Goal: Task Accomplishment & Management: Manage account settings

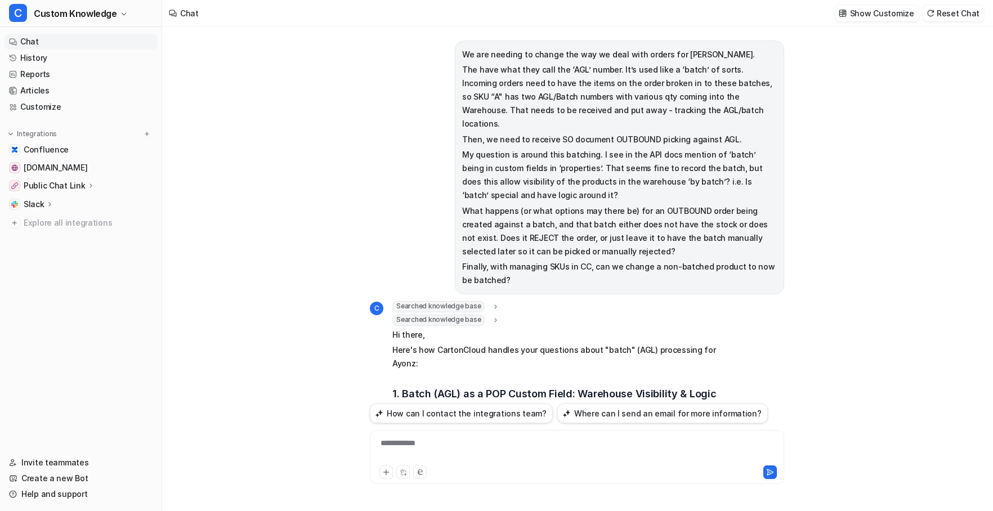
scroll to position [1546, 0]
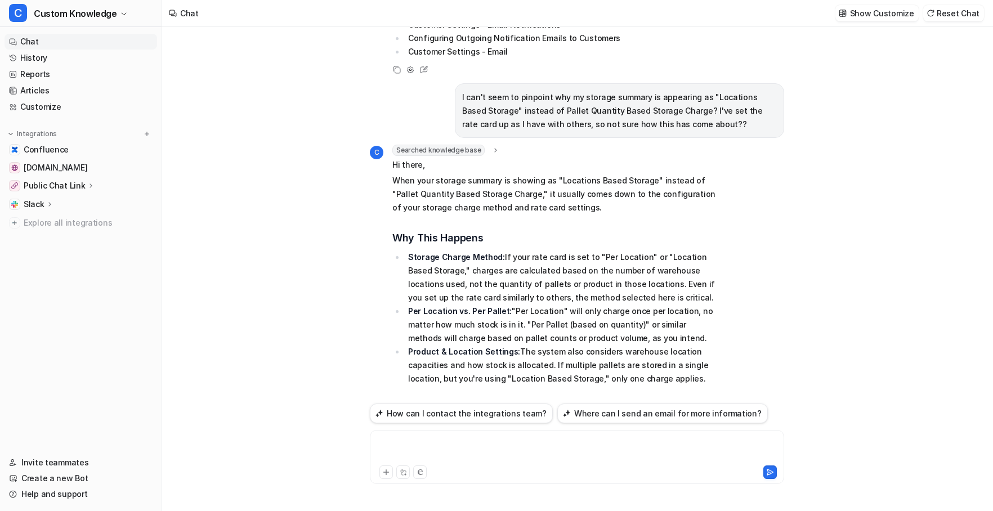
click at [444, 444] on div at bounding box center [577, 450] width 409 height 26
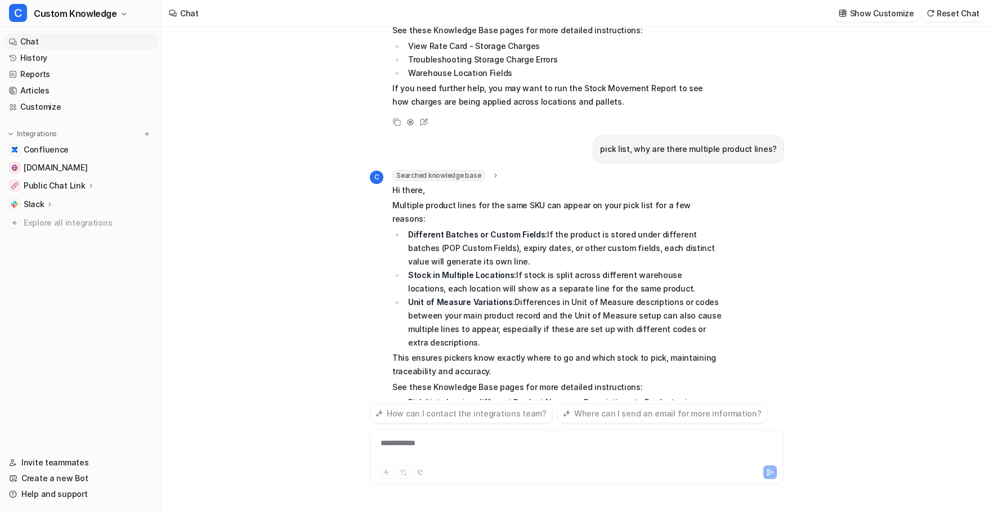
scroll to position [2238, 0]
click at [438, 439] on div "**********" at bounding box center [577, 450] width 409 height 26
click at [525, 446] on div "**********" at bounding box center [577, 450] width 409 height 26
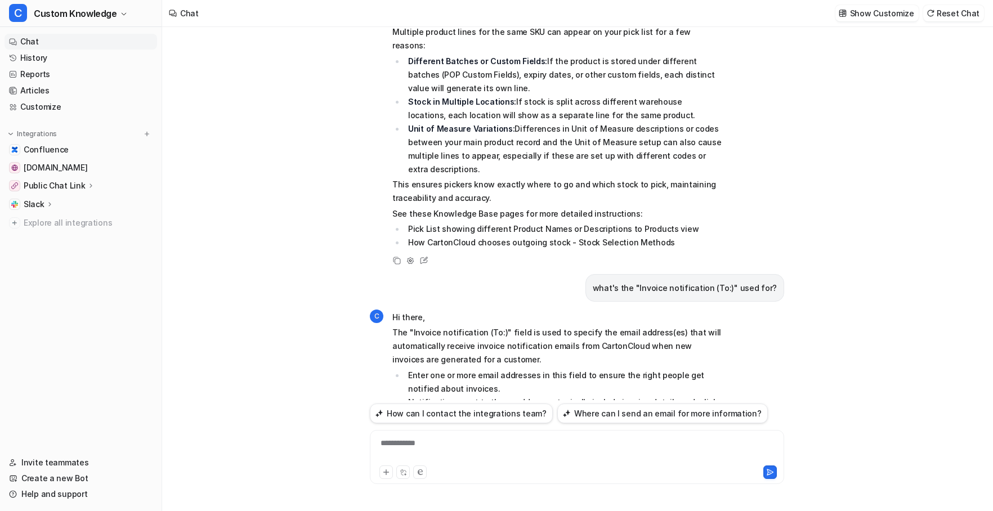
scroll to position [2456, 0]
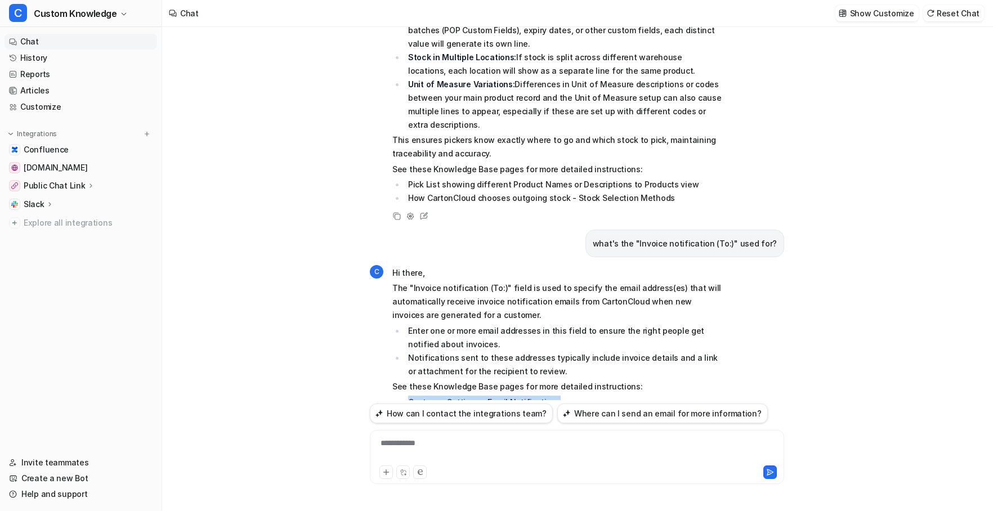
drag, startPoint x: 553, startPoint y: 348, endPoint x: 407, endPoint y: 348, distance: 146.4
click at [407, 396] on li "Customer Settings - Email Notifications" at bounding box center [563, 403] width 317 height 14
copy li "Customer Settings - Email Notifications"
click at [476, 459] on div at bounding box center [577, 450] width 409 height 26
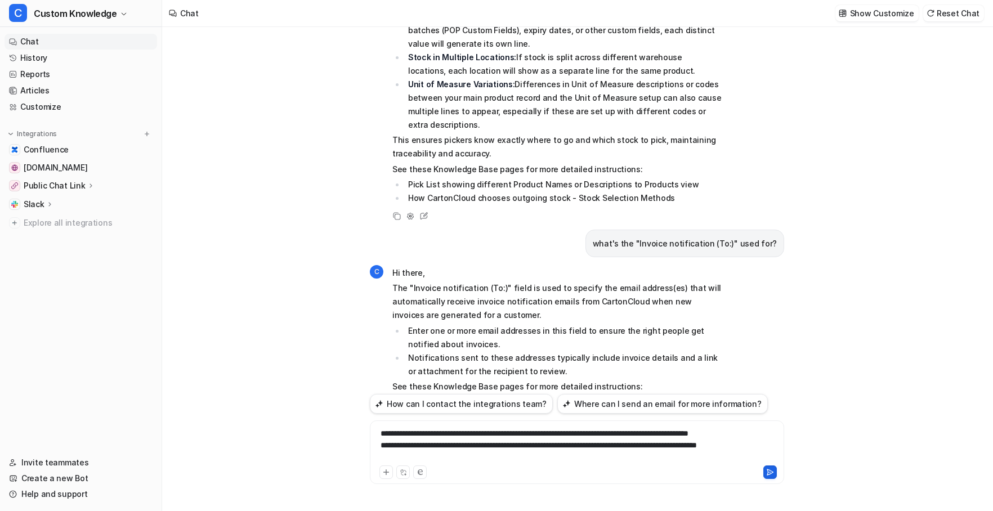
click at [772, 473] on icon at bounding box center [770, 473] width 6 height 6
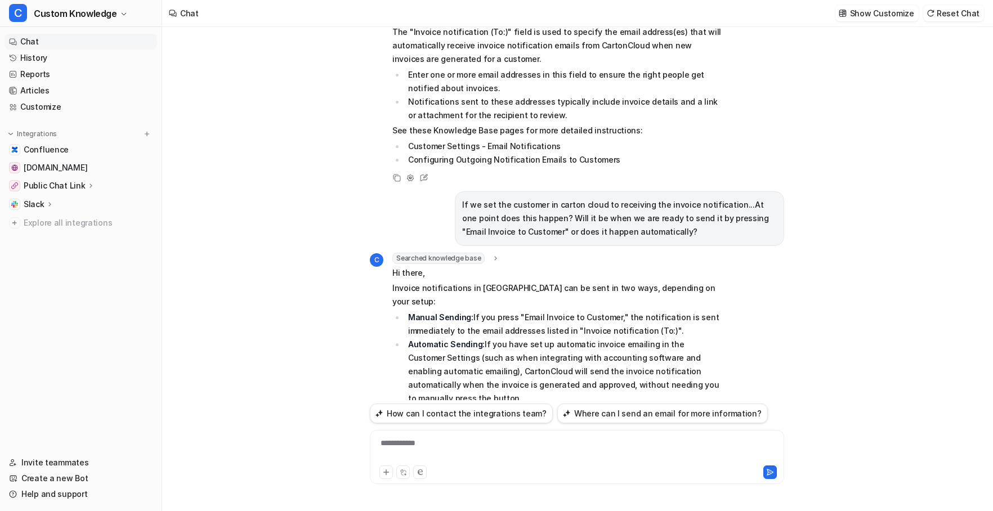
scroll to position [2768, 0]
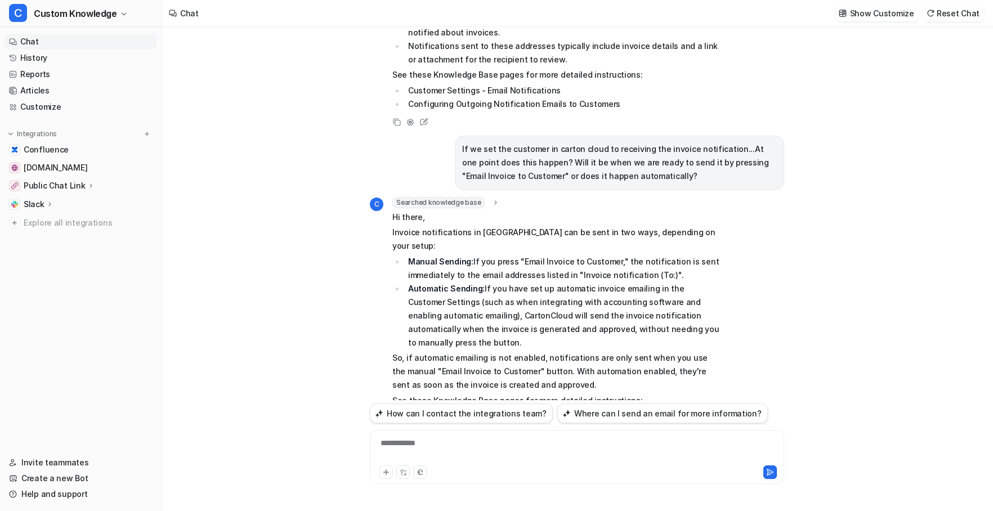
click at [396, 457] on icon at bounding box center [397, 461] width 8 height 8
